Goal: Information Seeking & Learning: Find specific fact

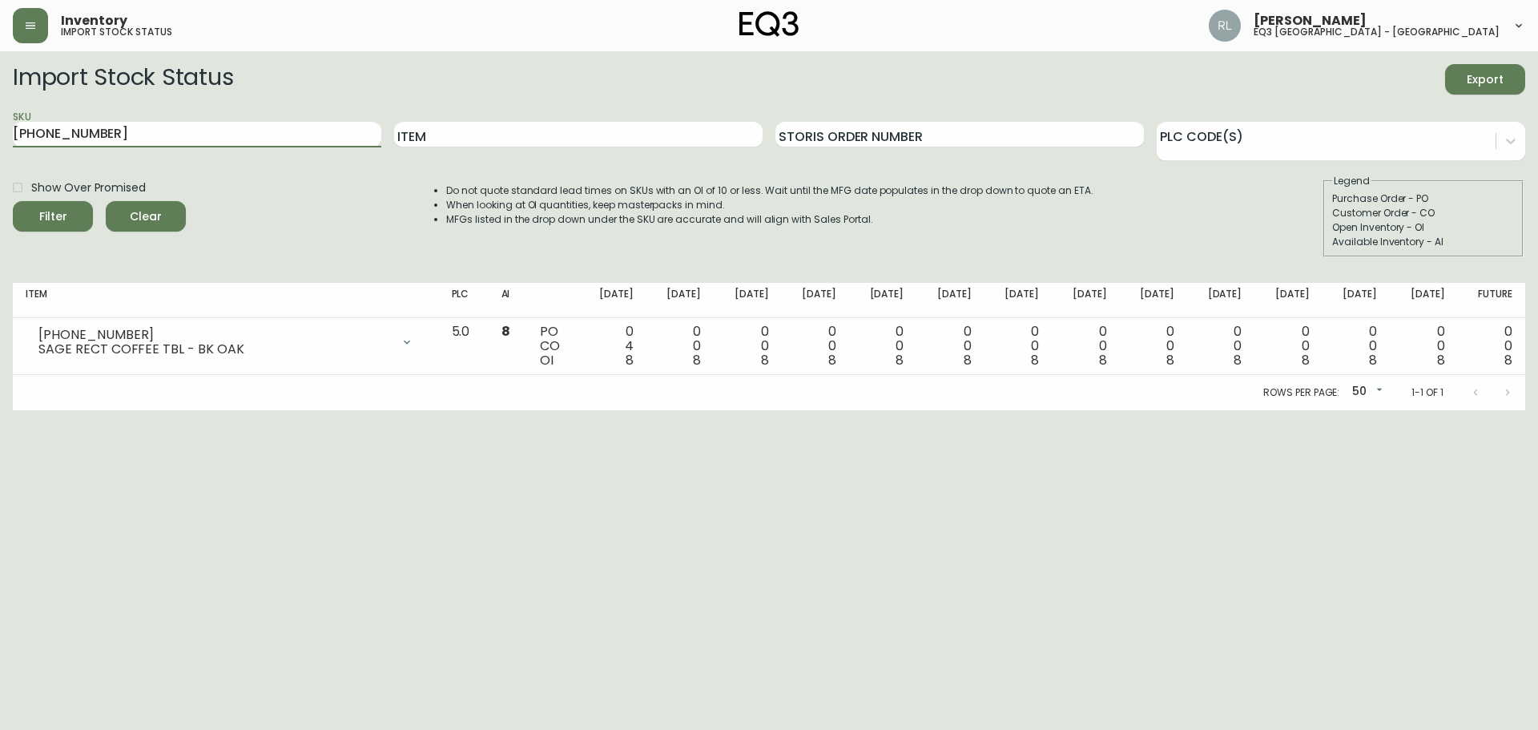
drag, startPoint x: 226, startPoint y: 135, endPoint x: 0, endPoint y: 151, distance: 226.4
click at [0, 149] on main "Import Stock Status Export SKU [PHONE_NUMBER] Item Storis Order Number PLC Code…" at bounding box center [769, 230] width 1538 height 359
click at [271, 124] on input "SKU" at bounding box center [197, 135] width 368 height 26
click at [424, 137] on input "Item" at bounding box center [578, 135] width 368 height 26
type input "weave"
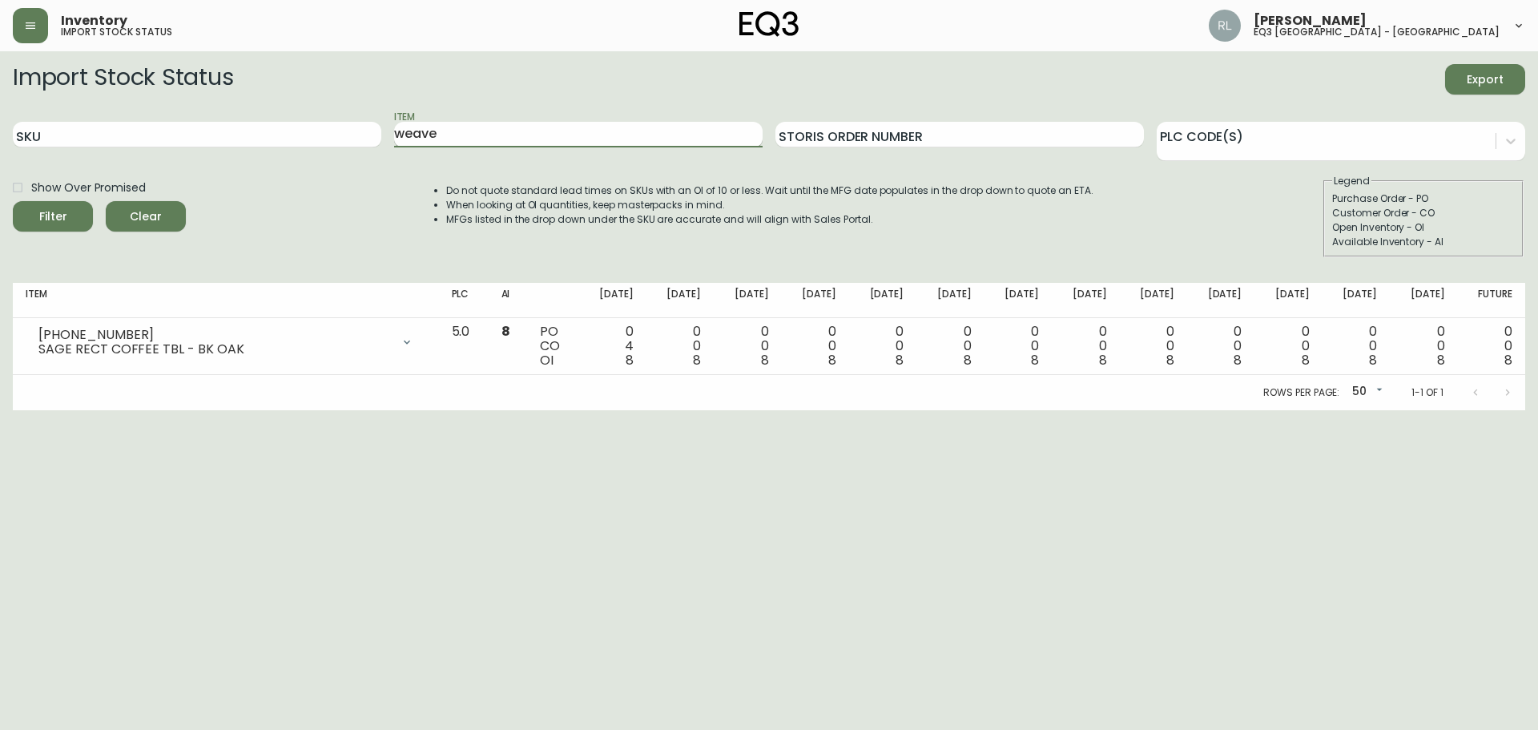
click at [13, 201] on button "Filter" at bounding box center [53, 216] width 80 height 30
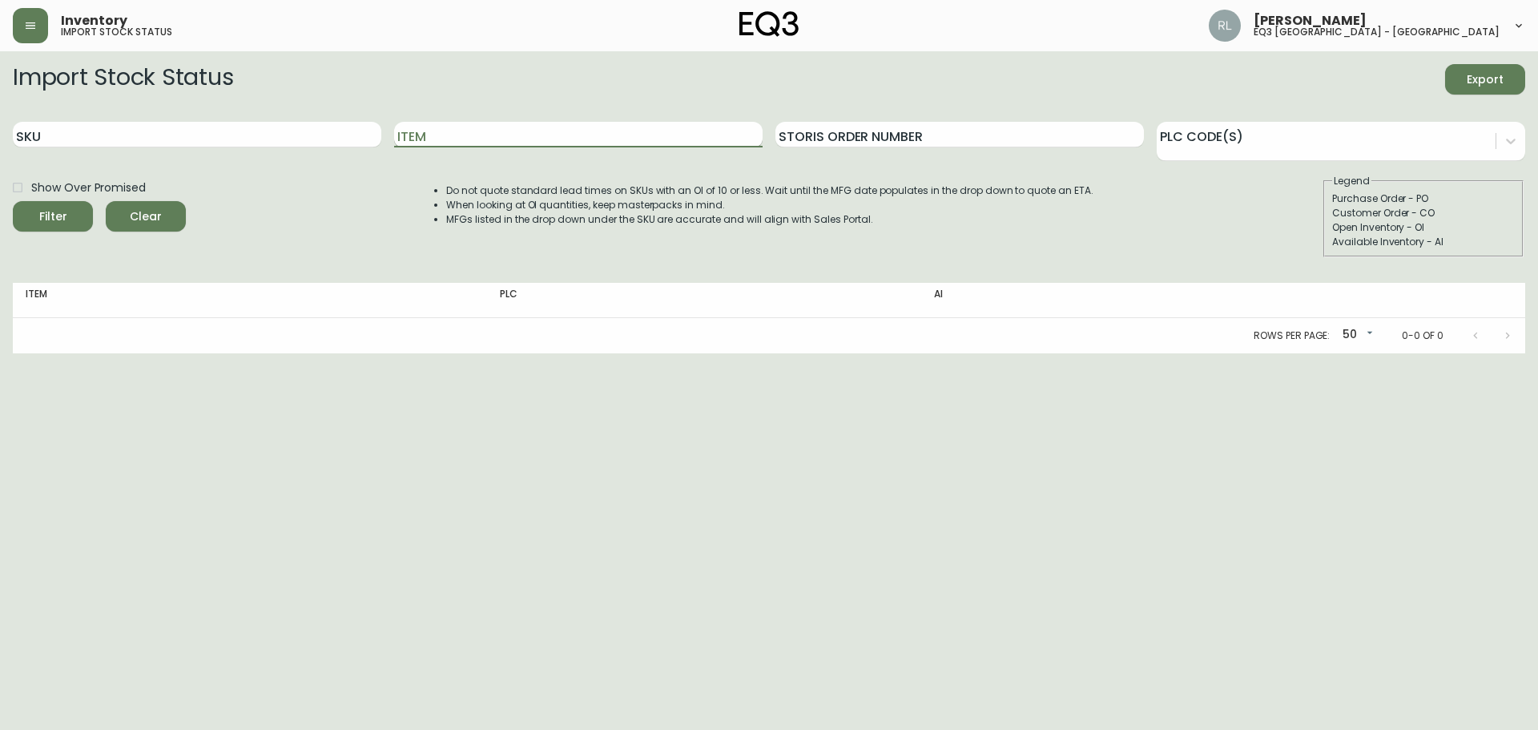
click at [464, 147] on input "Item" at bounding box center [578, 135] width 368 height 26
click at [13, 201] on button "Filter" at bounding box center [53, 216] width 80 height 30
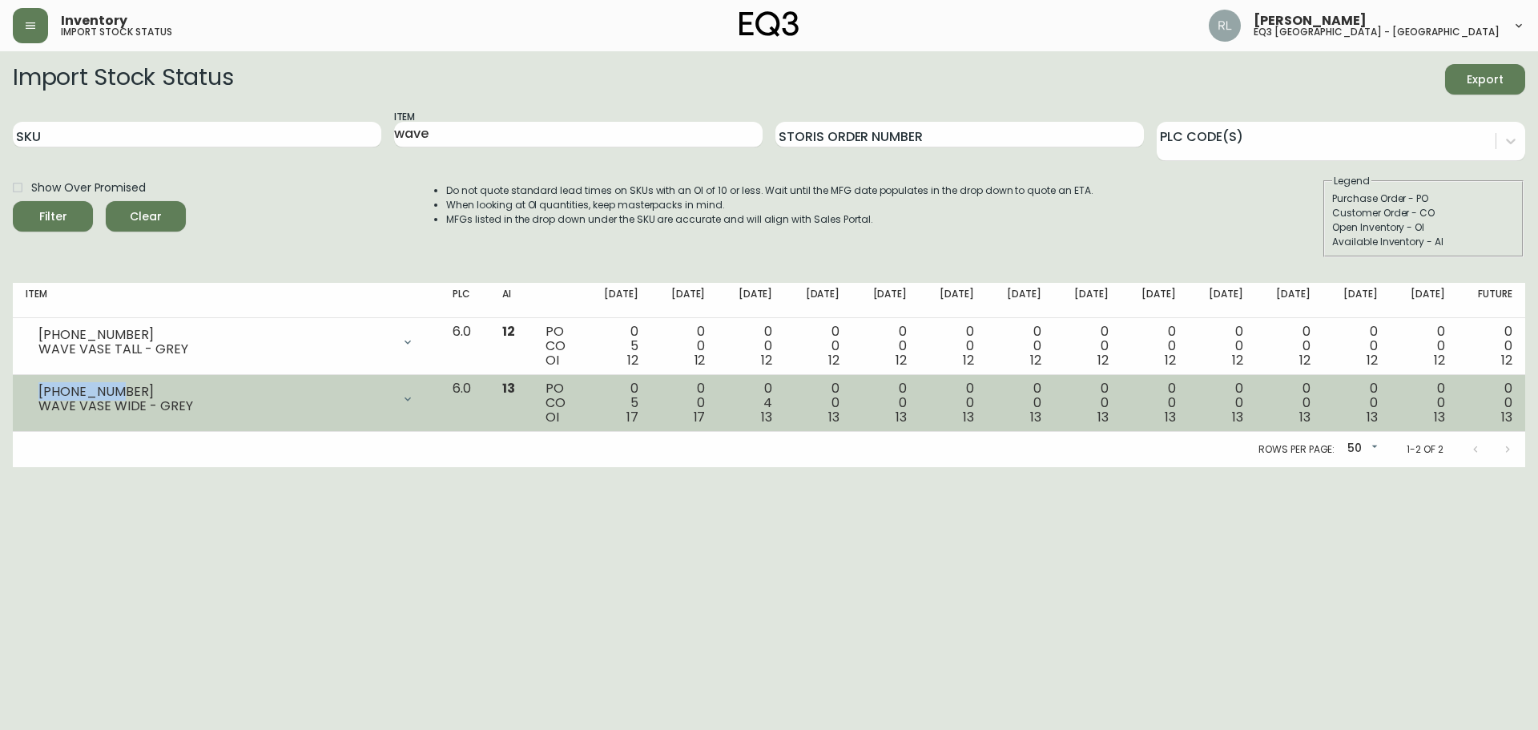
copy div "[PHONE_NUMBER]"
drag, startPoint x: 129, startPoint y: 387, endPoint x: 36, endPoint y: 384, distance: 92.9
click at [36, 384] on div "[PHONE_NUMBER] WAVE VASE WIDE - GREY" at bounding box center [226, 398] width 401 height 35
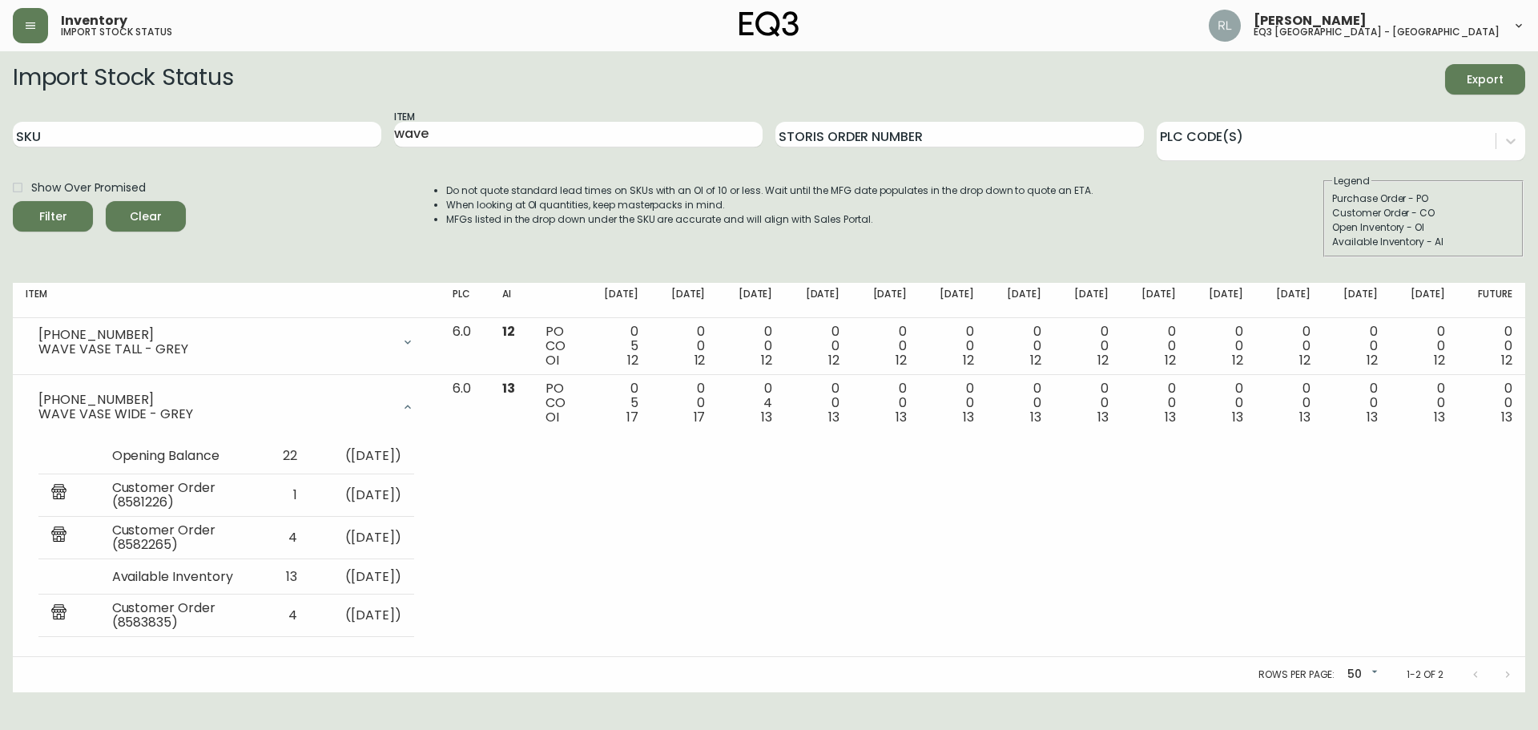
click at [308, 237] on div "Show Over Promised Filter Clear Do not quote standard lead times on SKUs with a…" at bounding box center [769, 215] width 1512 height 83
click at [348, 207] on div "Show Over Promised Filter Clear Do not quote standard lead times on SKUs with a…" at bounding box center [769, 215] width 1512 height 83
drag, startPoint x: 450, startPoint y: 136, endPoint x: 173, endPoint y: 116, distance: 277.8
click at [165, 115] on div "SKU Item wave Storis Order Number PLC Code(s)" at bounding box center [769, 135] width 1512 height 52
type input "climb"
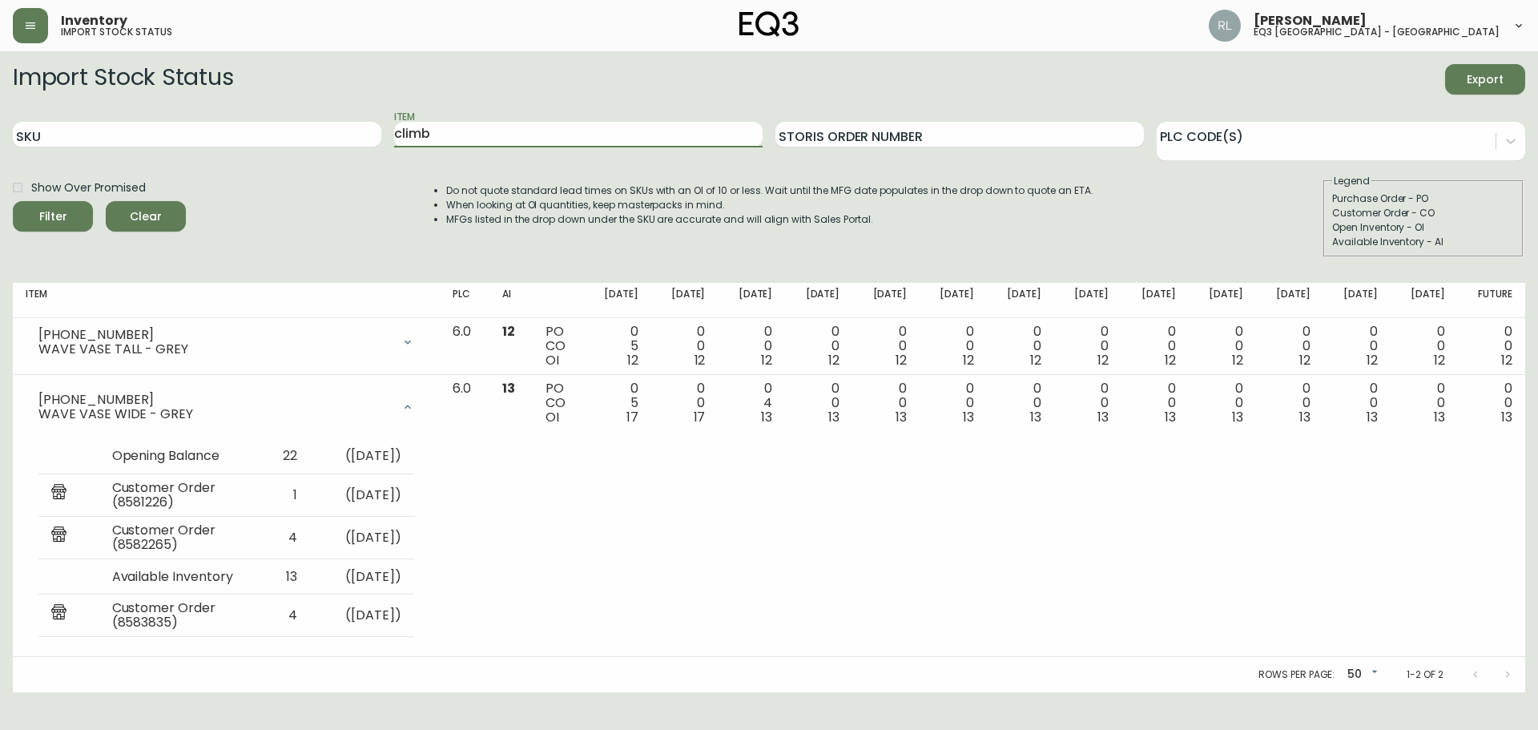
click at [13, 201] on button "Filter" at bounding box center [53, 216] width 80 height 30
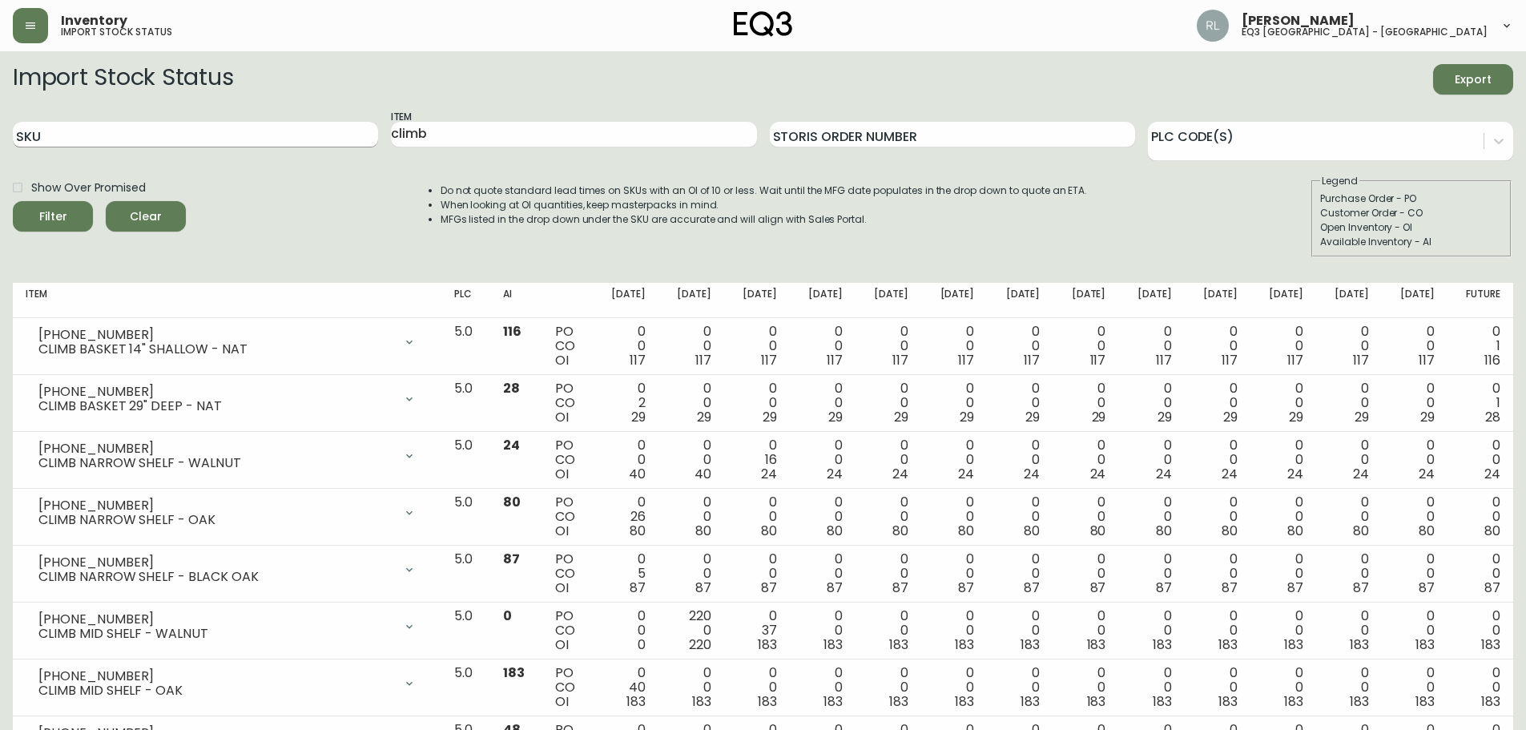
click at [111, 135] on input "SKU" at bounding box center [195, 135] width 365 height 26
paste input "KUZCO"
type input "K"
paste input "KUZCO"
click at [13, 201] on button "Filter" at bounding box center [53, 216] width 80 height 30
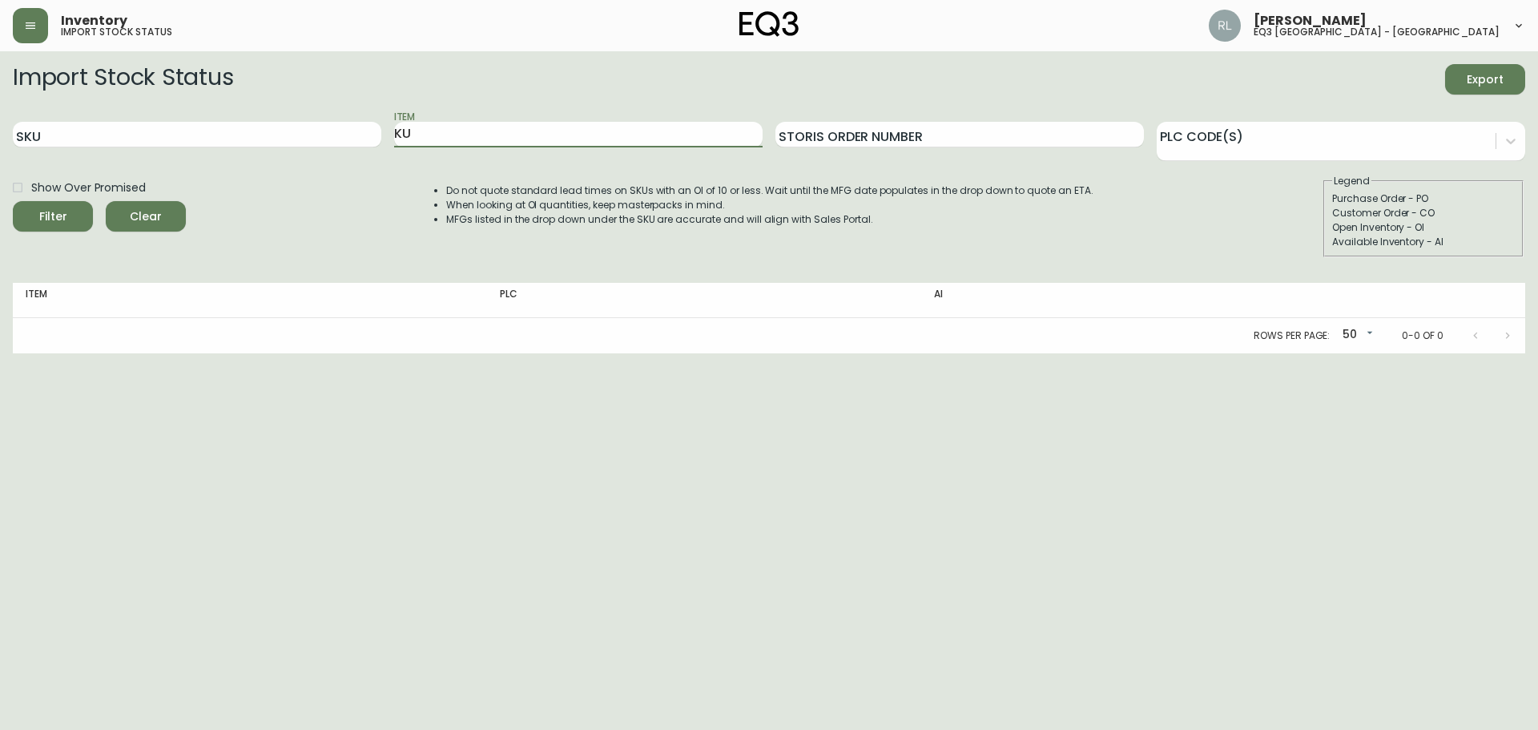
click at [13, 201] on button "Filter" at bounding box center [53, 216] width 80 height 30
type input "K"
click at [13, 201] on button "Filter" at bounding box center [53, 216] width 80 height 30
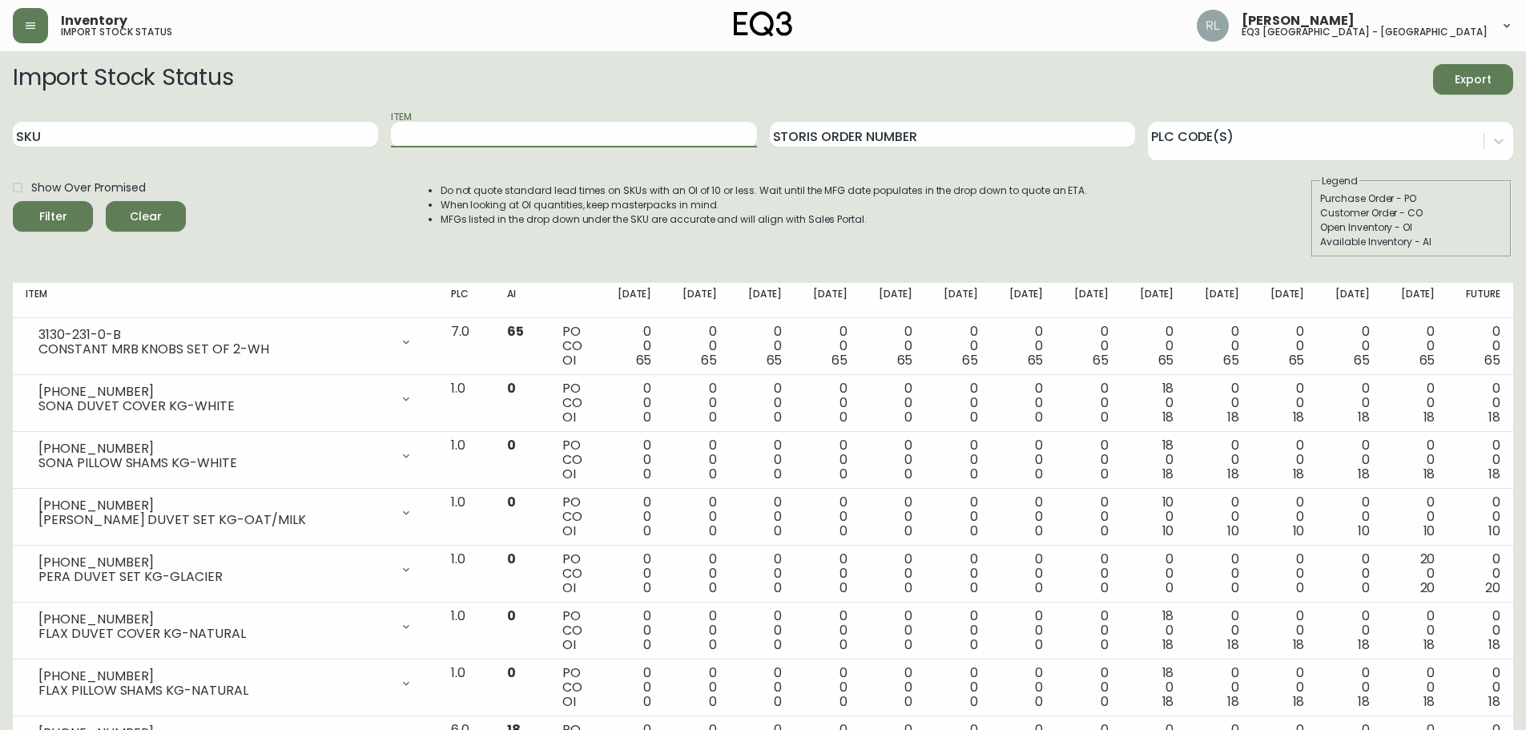
click at [155, 116] on div "SKU" at bounding box center [195, 135] width 365 height 52
click at [150, 135] on input "SKU" at bounding box center [195, 135] width 365 height 26
type input "3380"
click at [13, 201] on button "Filter" at bounding box center [53, 216] width 80 height 30
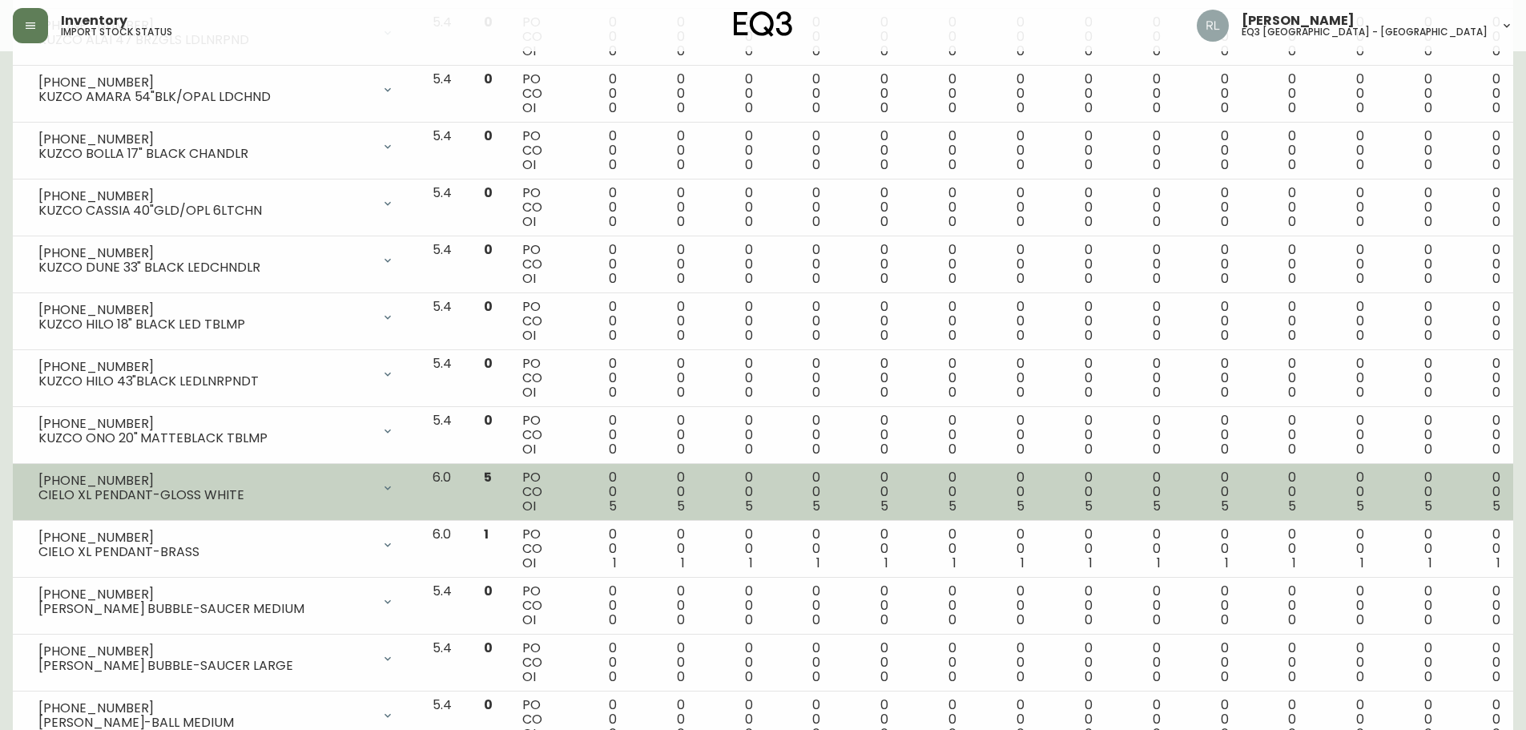
scroll to position [1362, 0]
